Goal: Transaction & Acquisition: Subscribe to service/newsletter

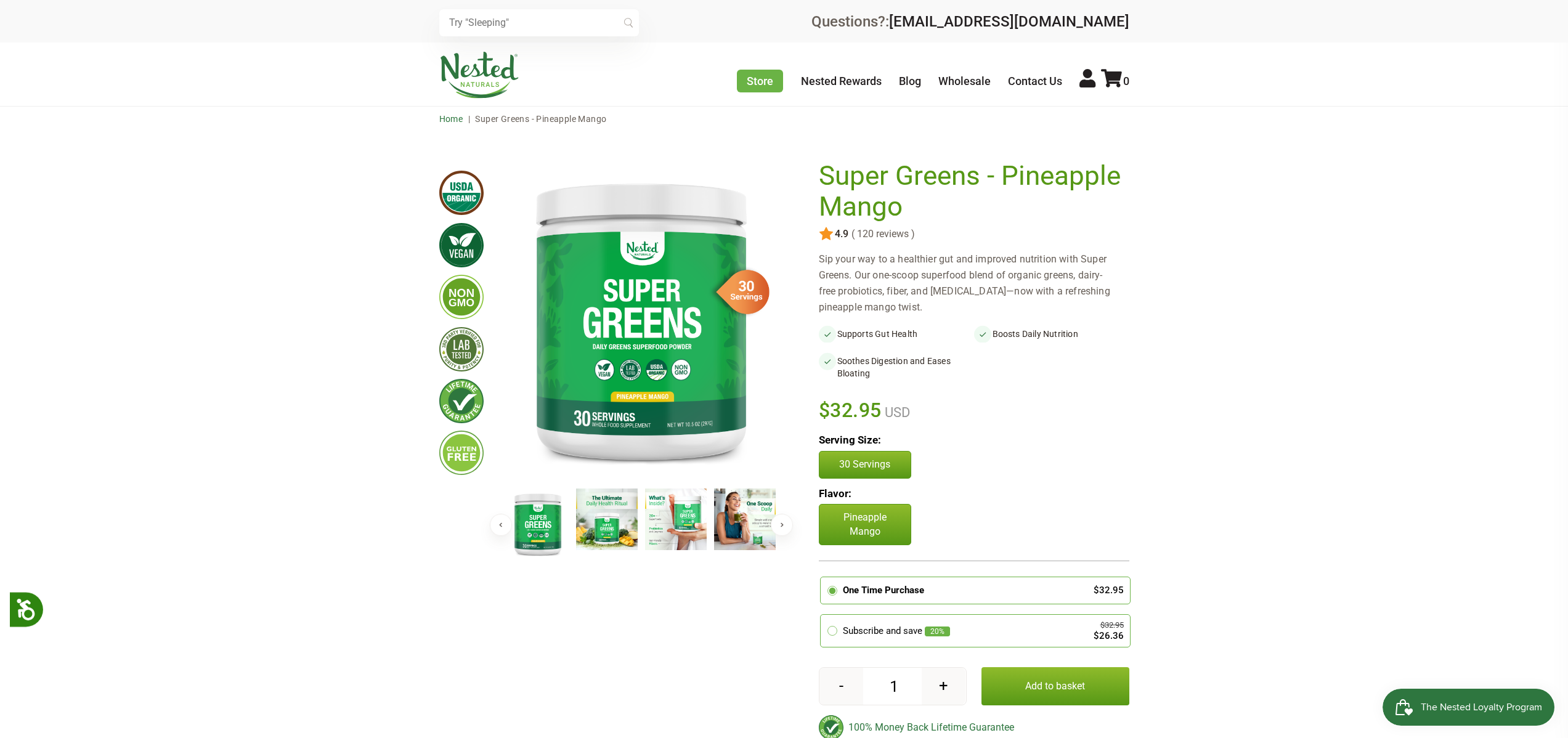
click at [450, 120] on link "Home" at bounding box center [451, 118] width 24 height 10
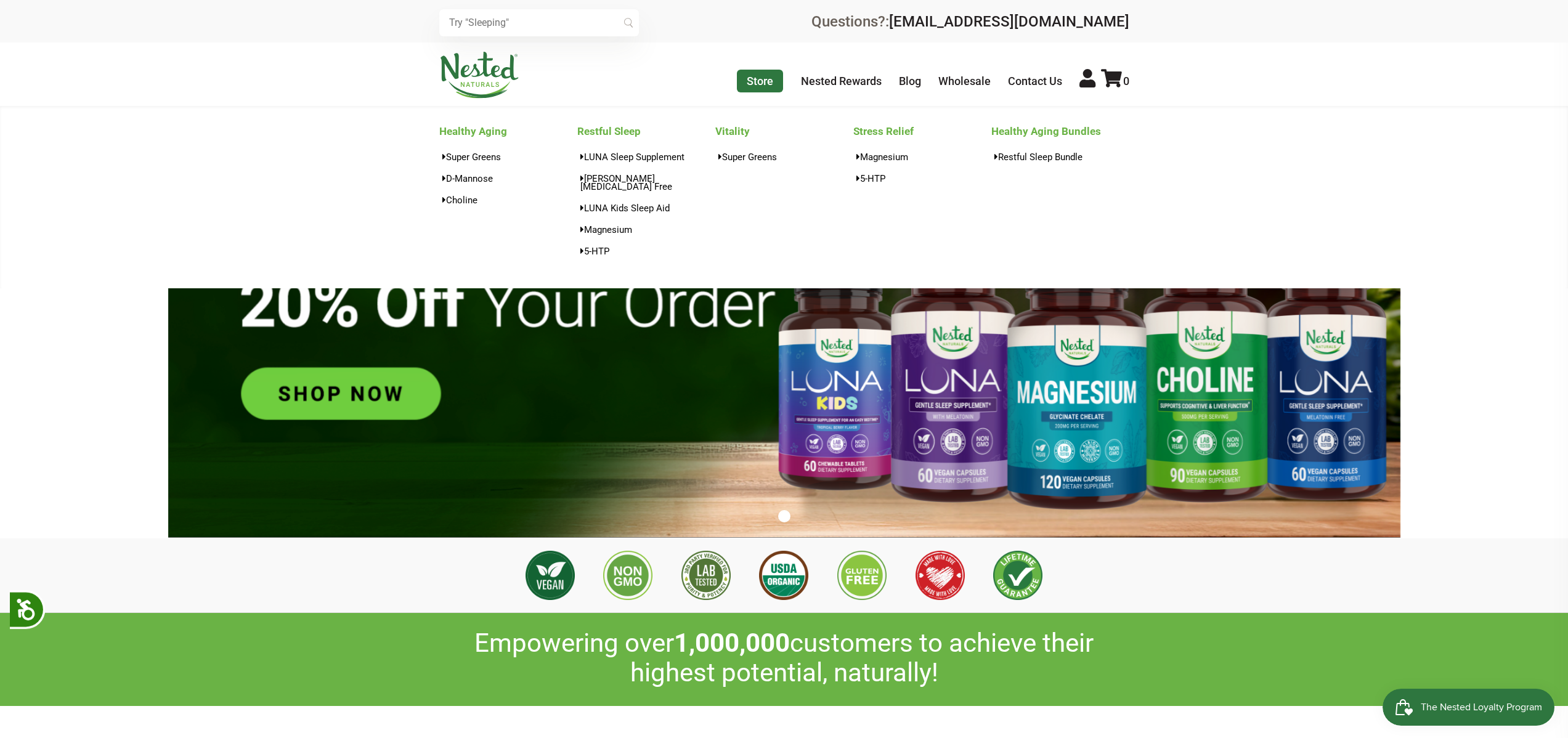
click at [759, 79] on link "Store" at bounding box center [760, 81] width 46 height 22
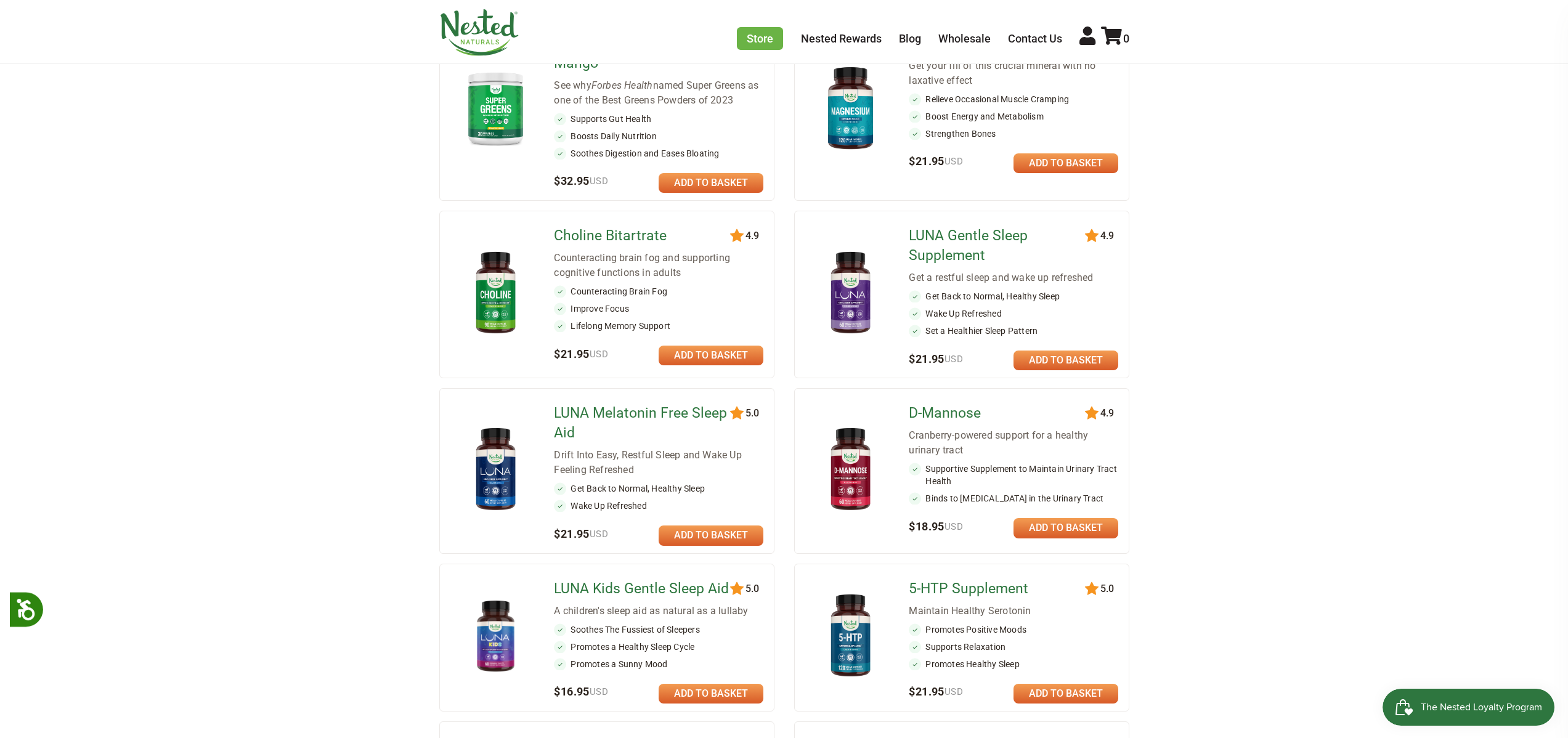
scroll to position [681, 0]
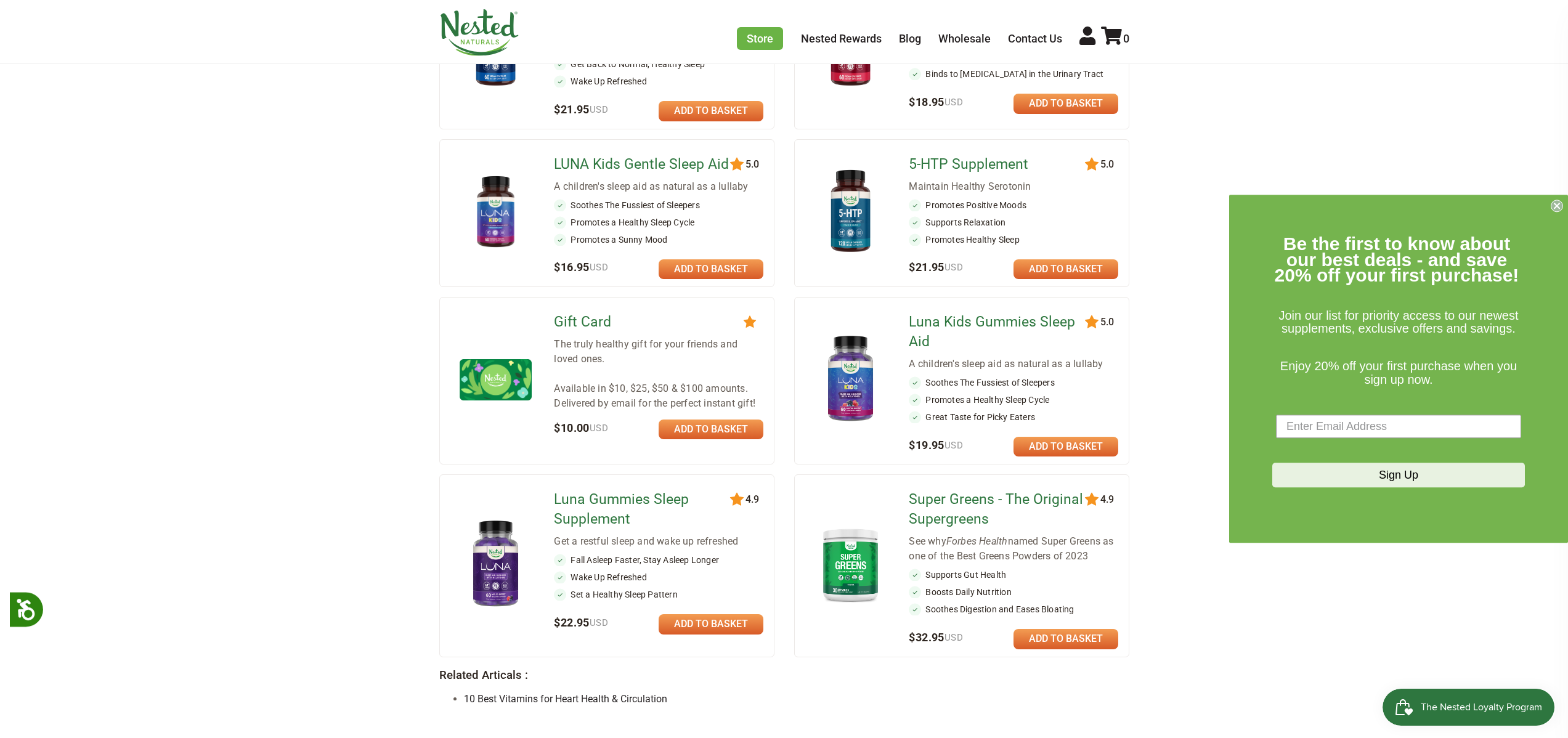
click at [994, 500] on link "Super Greens - The Original Supergreens" at bounding box center [998, 509] width 178 height 40
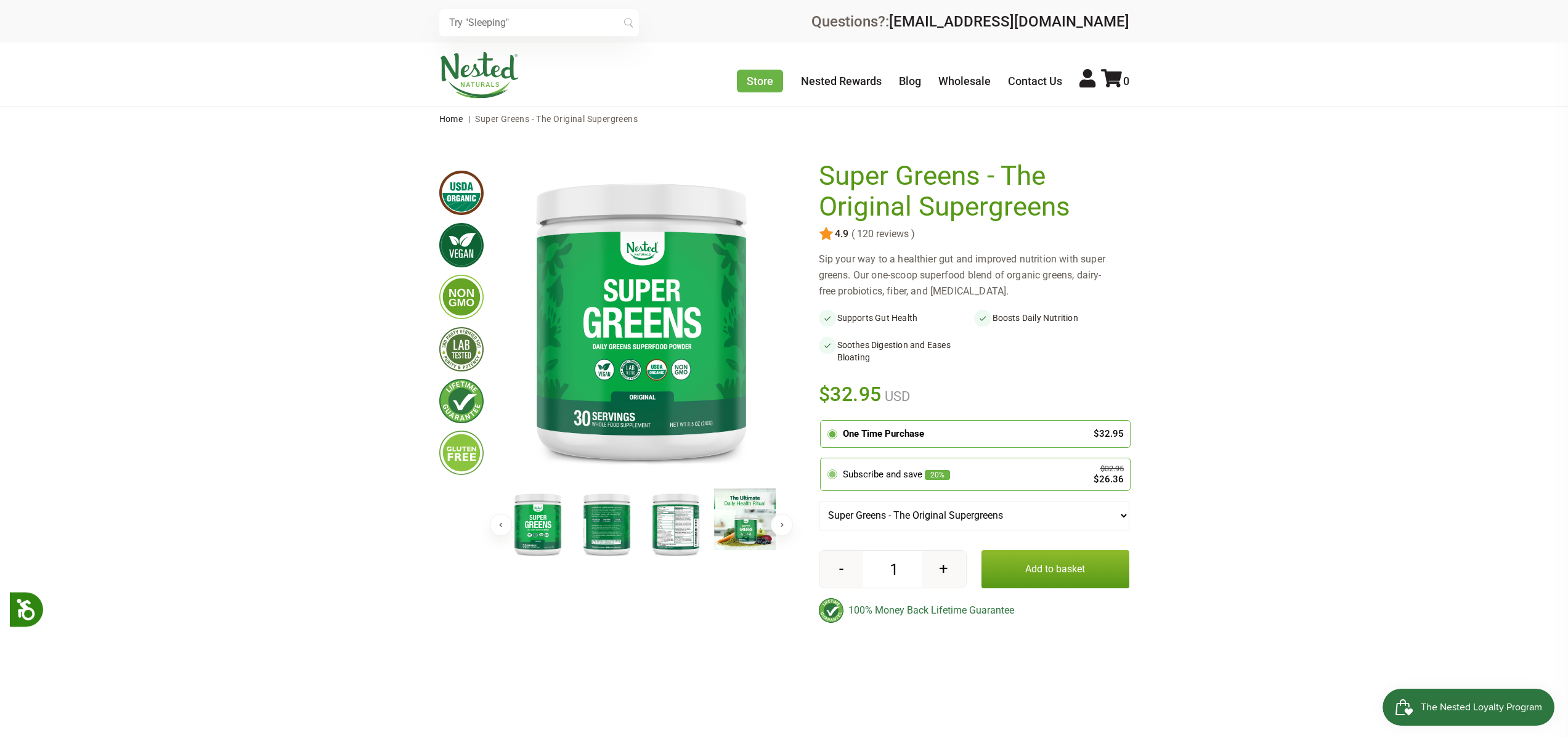
click at [954, 477] on div "Subscribe and save 20%" at bounding box center [959, 474] width 232 height 14
click at [824, 460] on input "radio" at bounding box center [824, 460] width 0 height 0
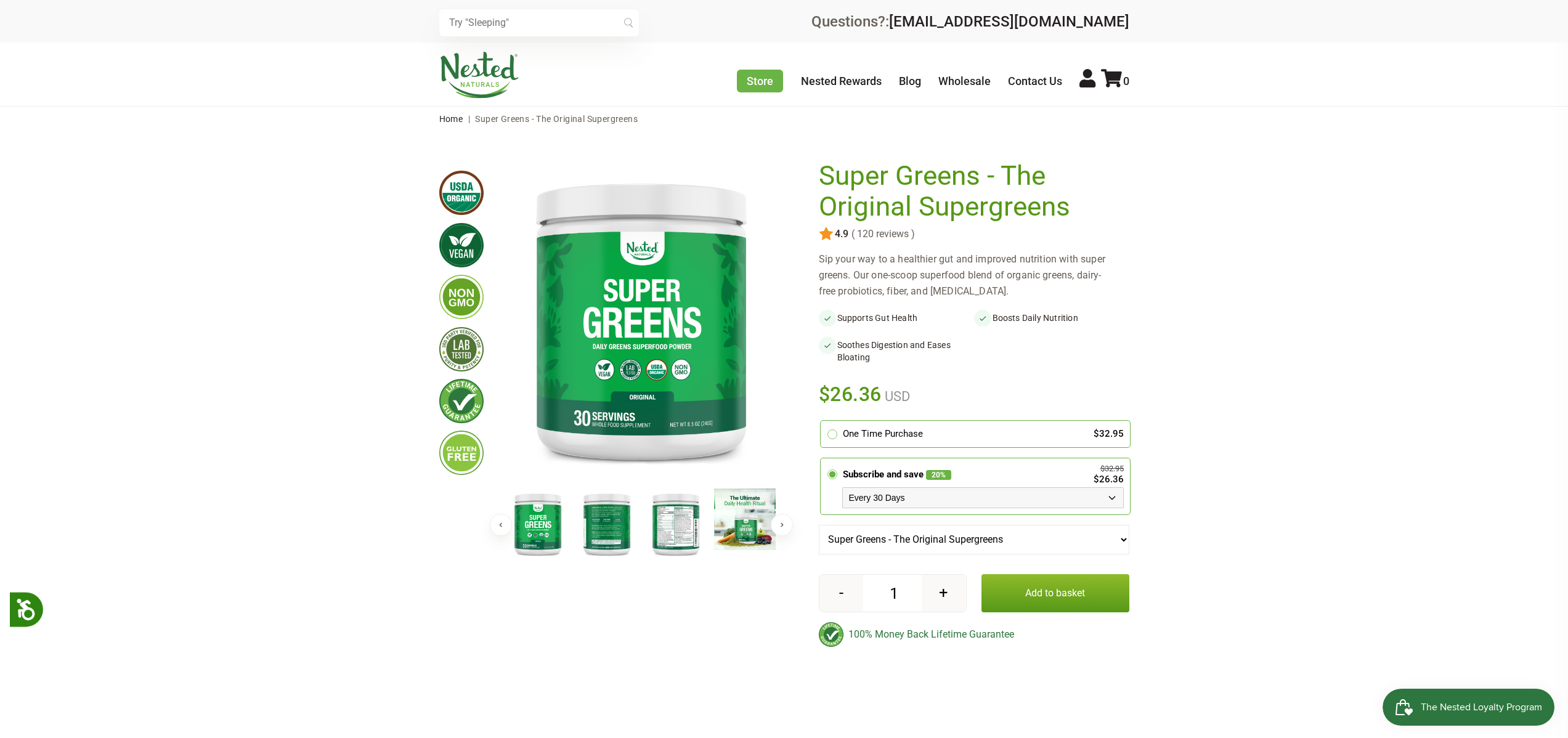
click at [1118, 538] on select "Super Greens - The Original Supergreens" at bounding box center [974, 539] width 310 height 29
